Goal: Task Accomplishment & Management: Complete application form

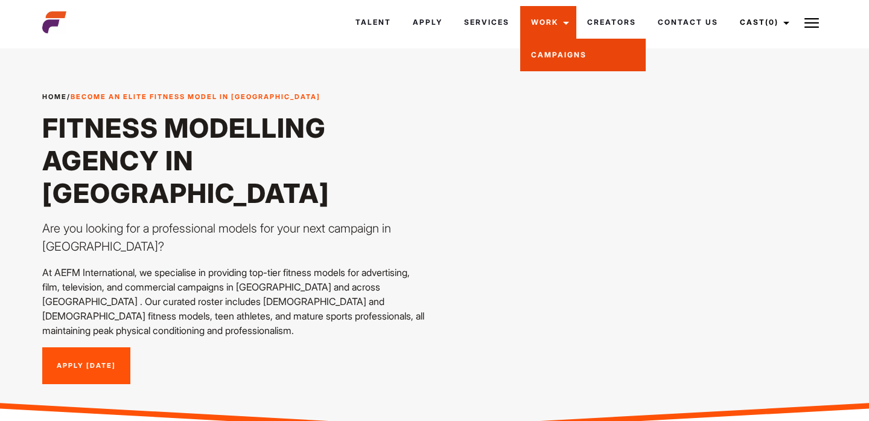
click at [552, 61] on link "Campaigns" at bounding box center [583, 55] width 126 height 33
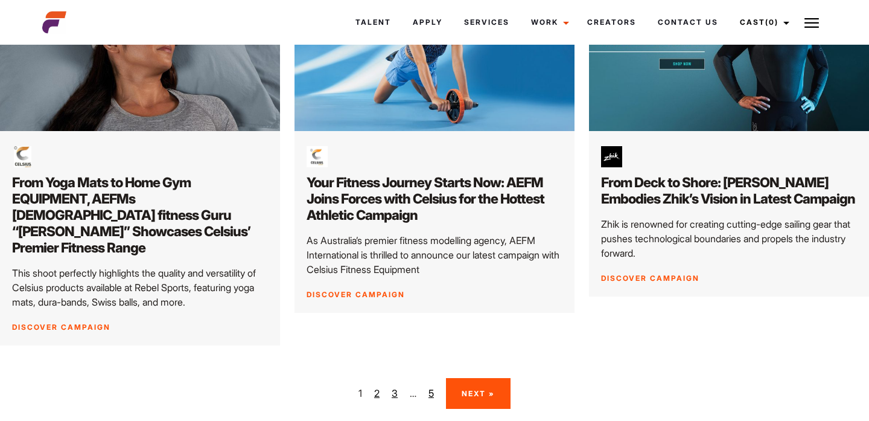
scroll to position [1796, 0]
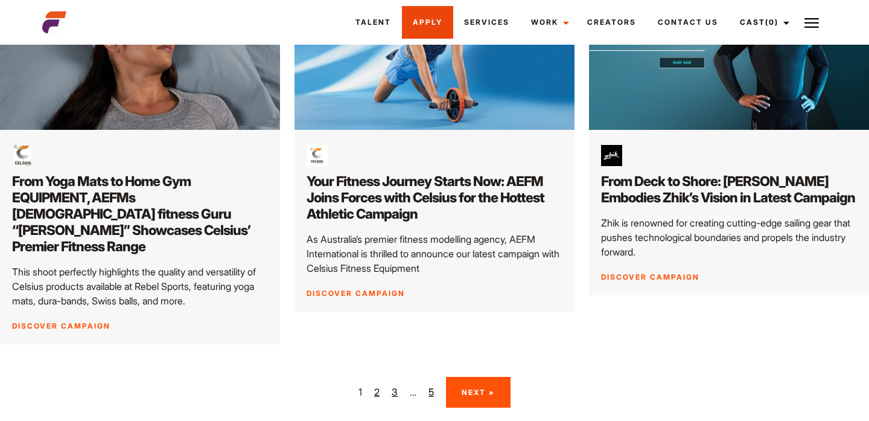
click at [420, 19] on link "Apply" at bounding box center [427, 22] width 51 height 33
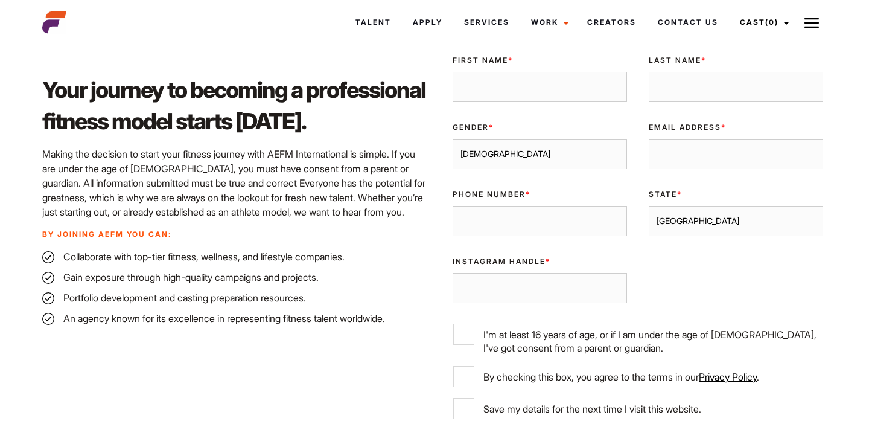
scroll to position [332, 0]
click at [686, 220] on select "Sydney Melbourne Brisbane Gold Coast Adelaide Perth Darwin Queensland Tasmania …" at bounding box center [736, 221] width 174 height 30
